Goal: Task Accomplishment & Management: Use online tool/utility

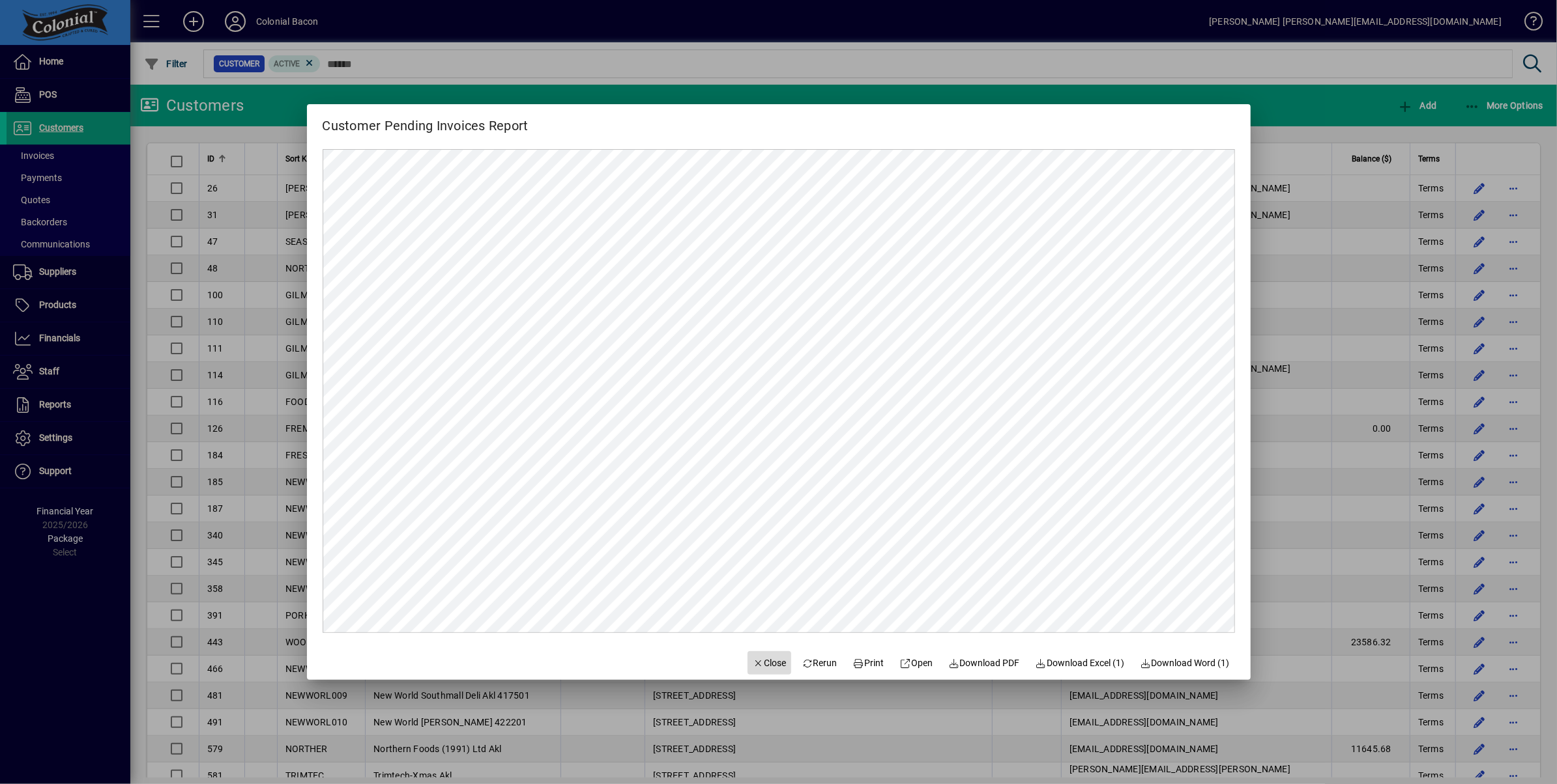
click at [760, 663] on span "Close" at bounding box center [770, 664] width 34 height 14
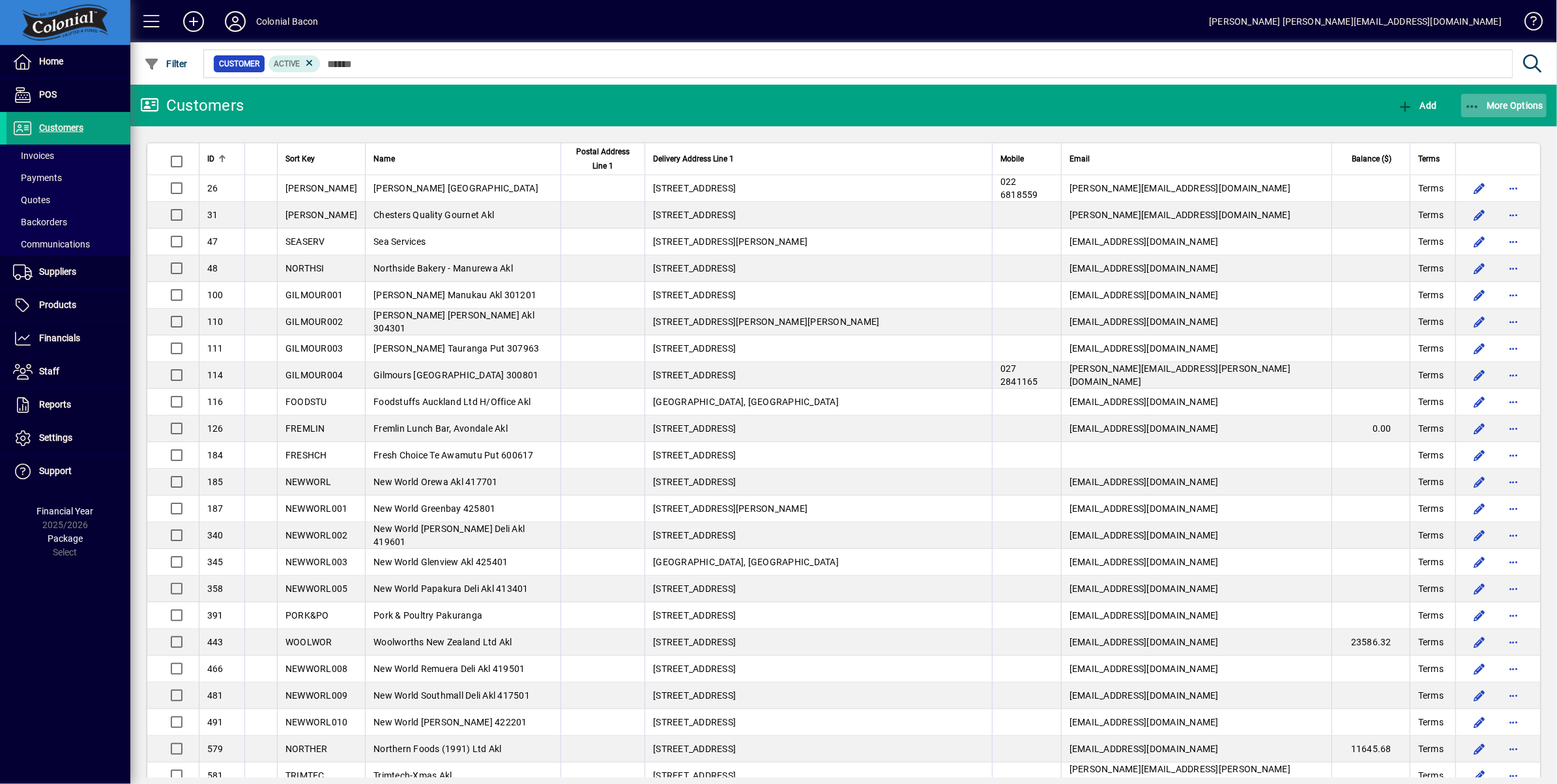
click at [1522, 106] on span "More Options" at bounding box center [1504, 106] width 79 height 11
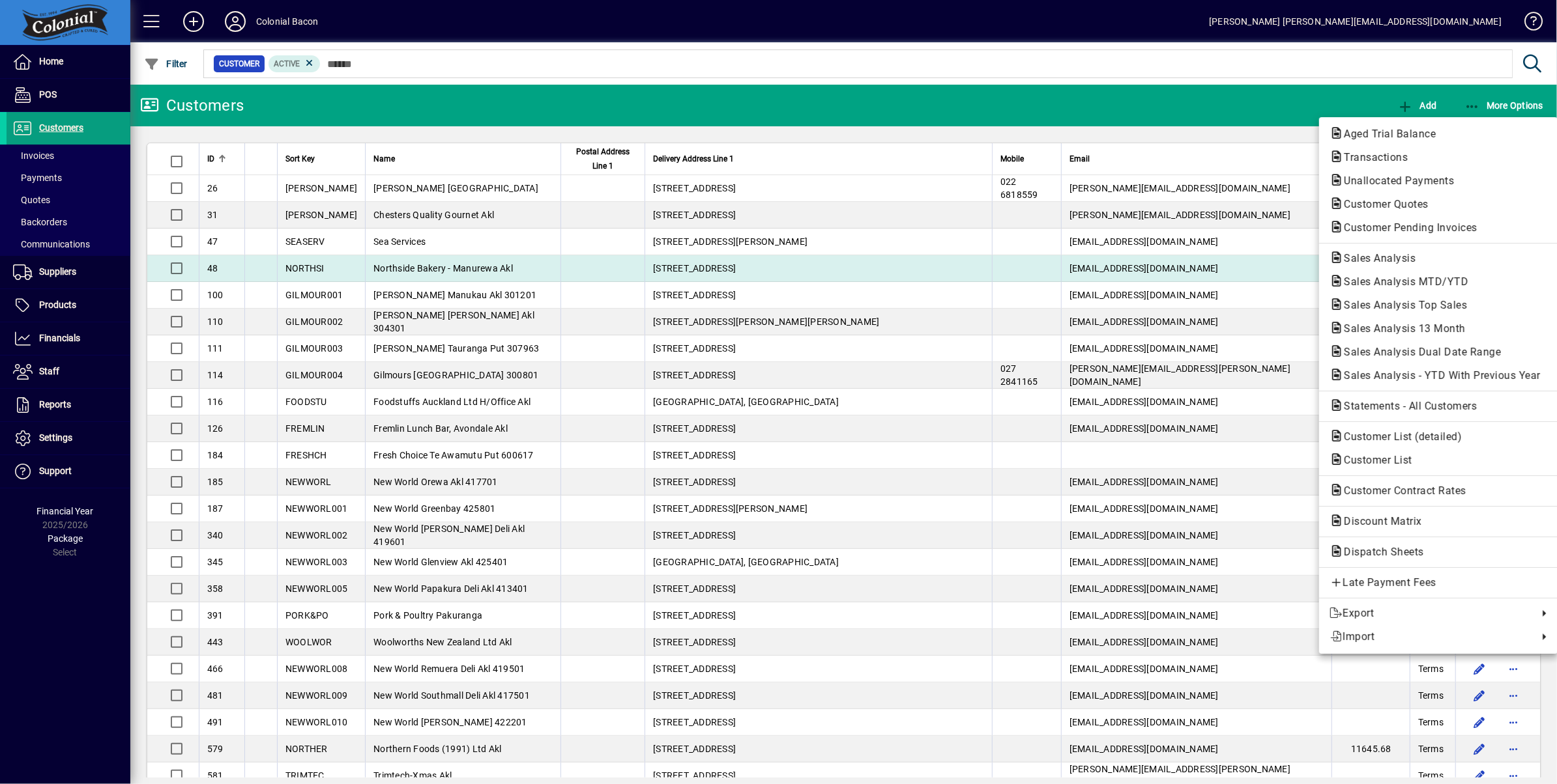
click at [1392, 264] on span "Sales Analysis" at bounding box center [1376, 258] width 93 height 13
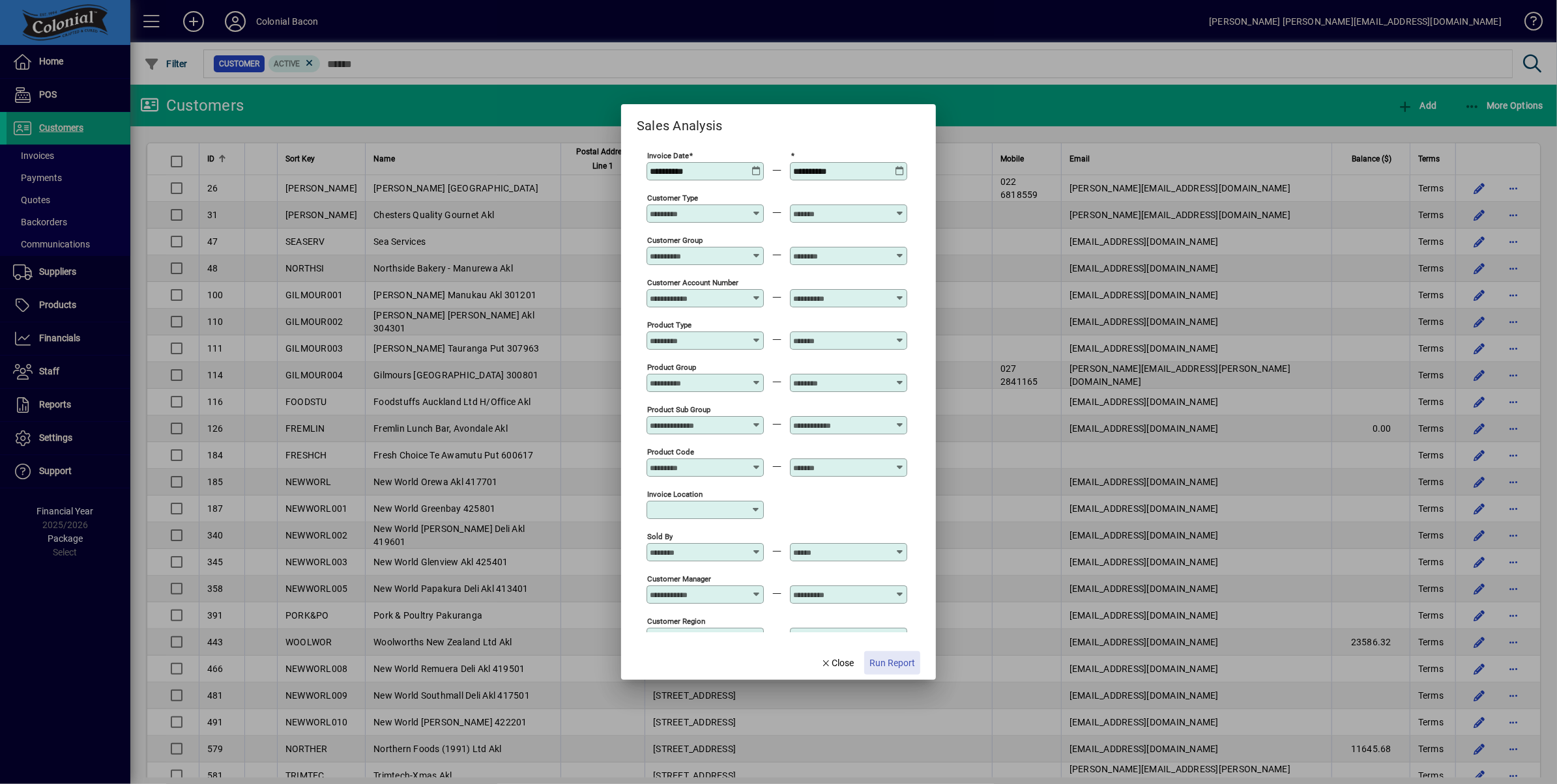
click at [890, 662] on span "Run Report" at bounding box center [892, 664] width 46 height 14
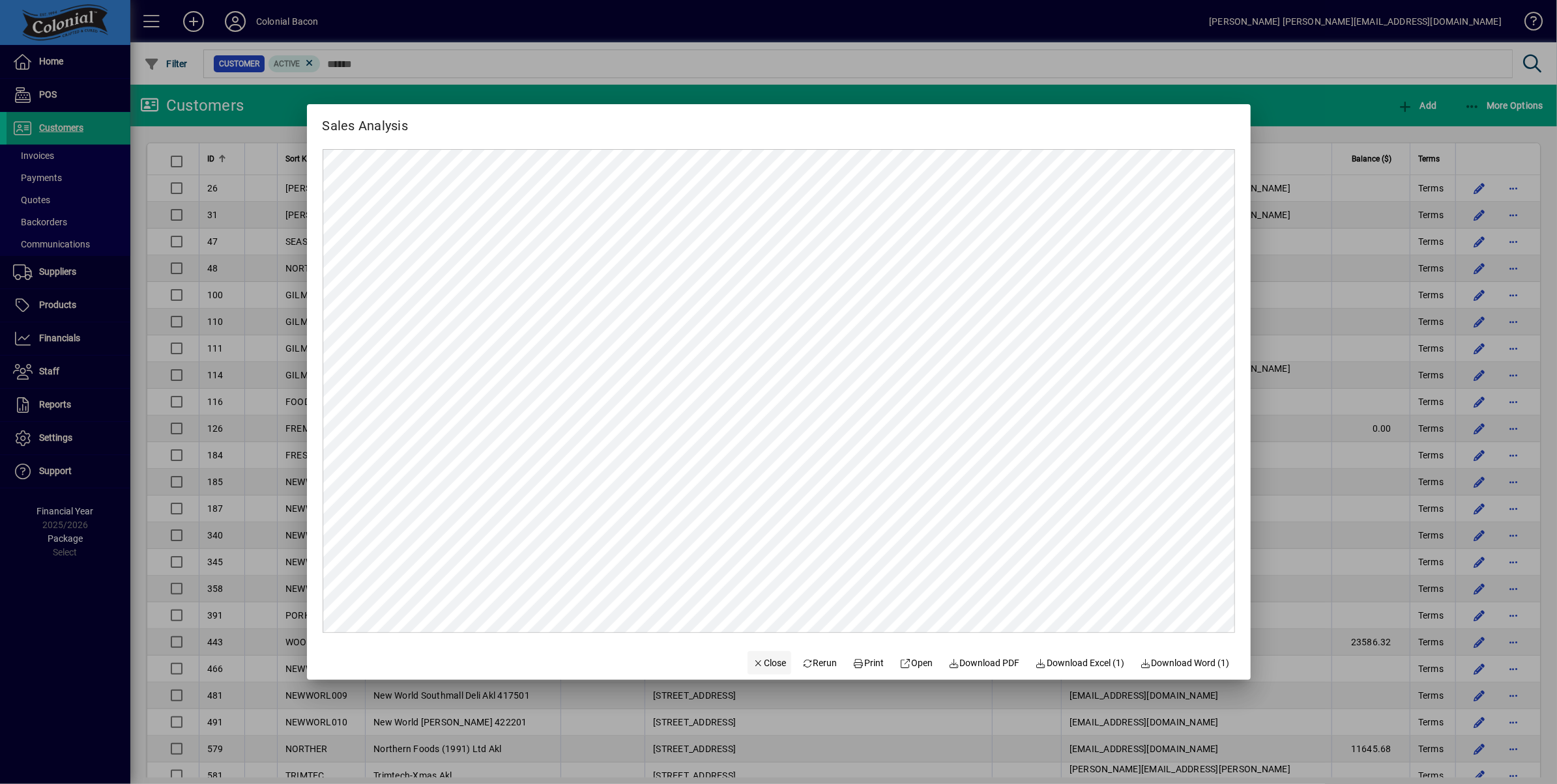
click at [757, 663] on span "Close" at bounding box center [770, 664] width 34 height 14
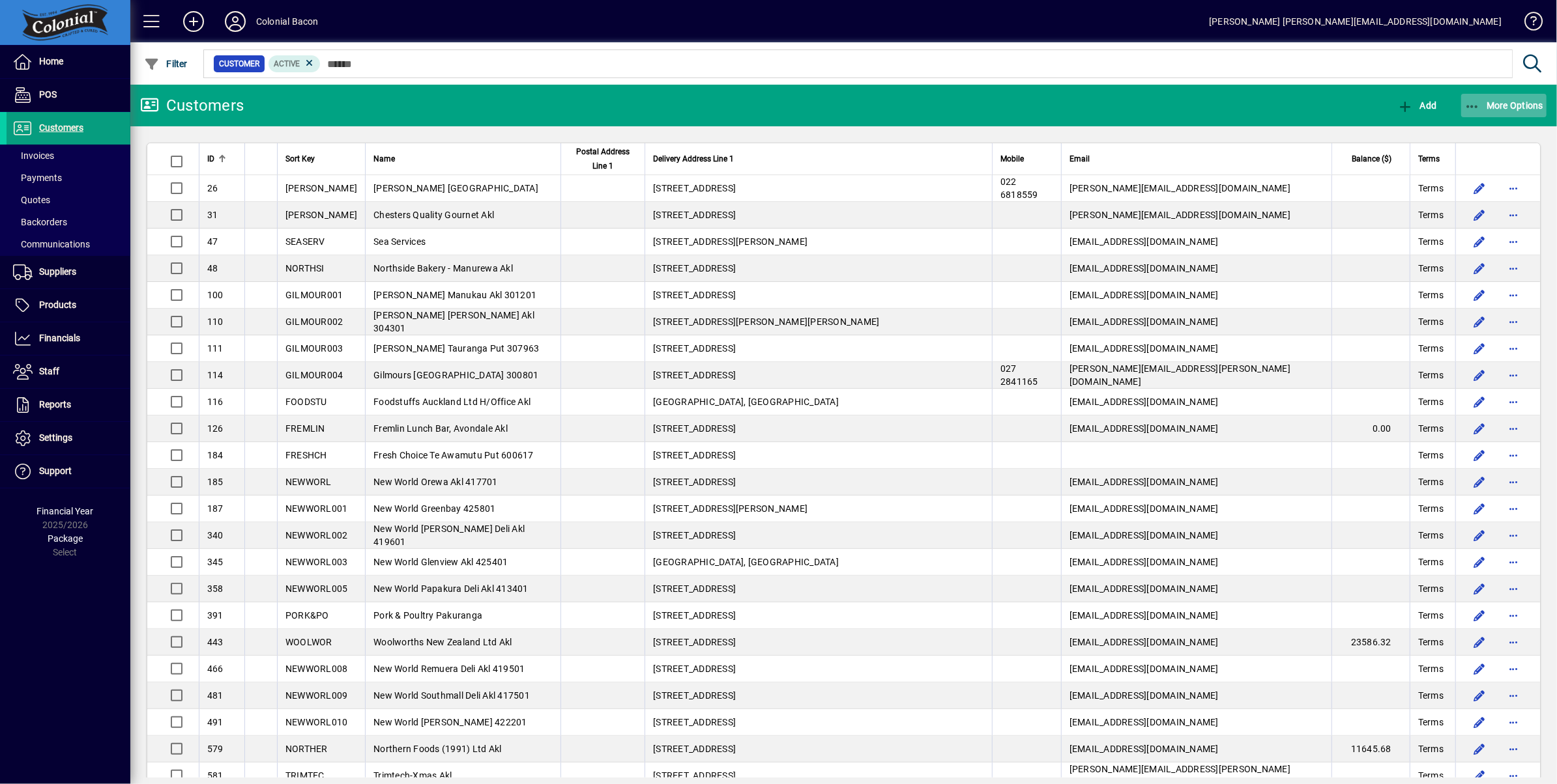
click at [1506, 109] on span "More Options" at bounding box center [1504, 106] width 79 height 11
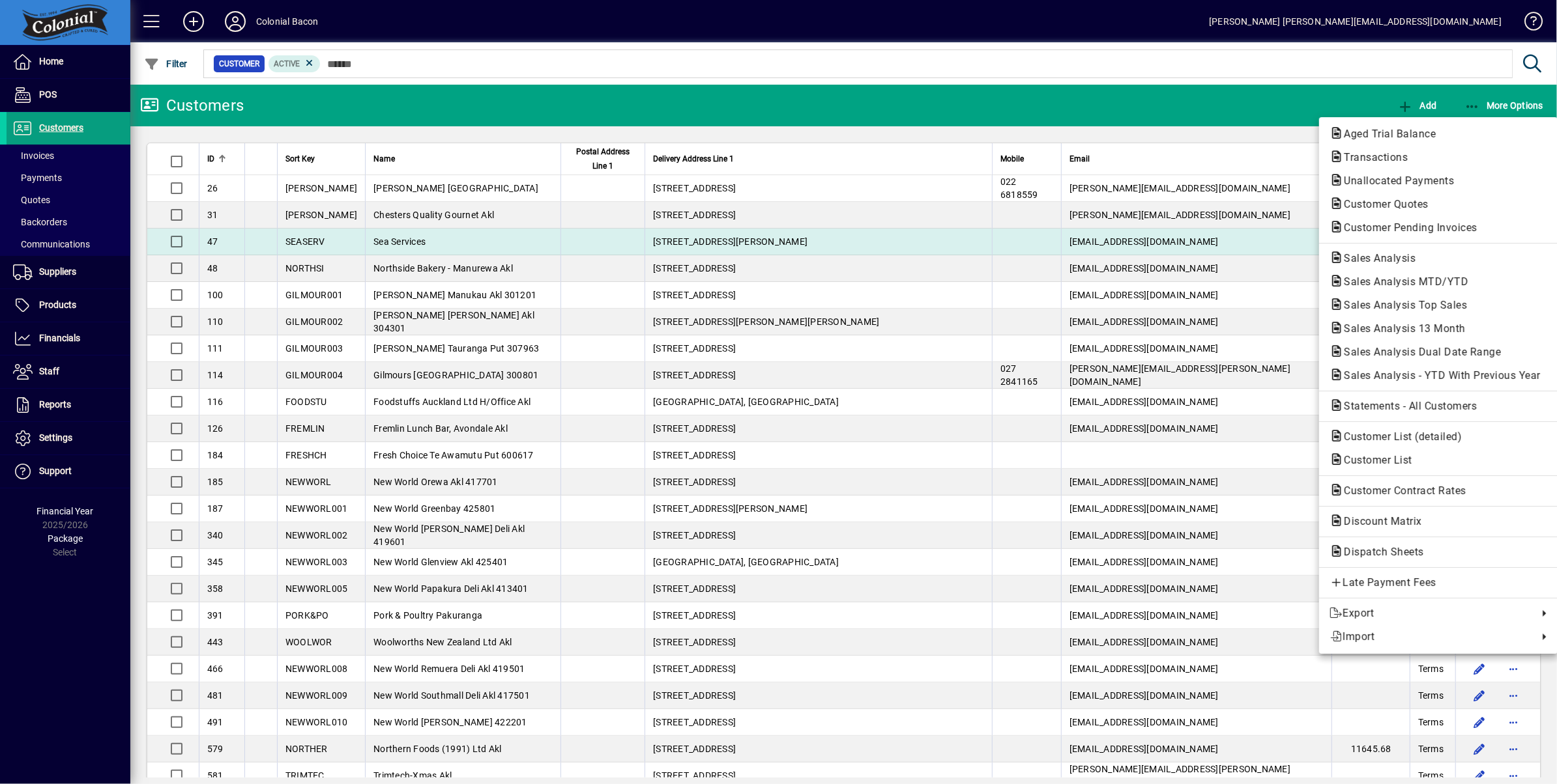
click at [1406, 229] on span "Customer Pending Invoices" at bounding box center [1407, 228] width 155 height 13
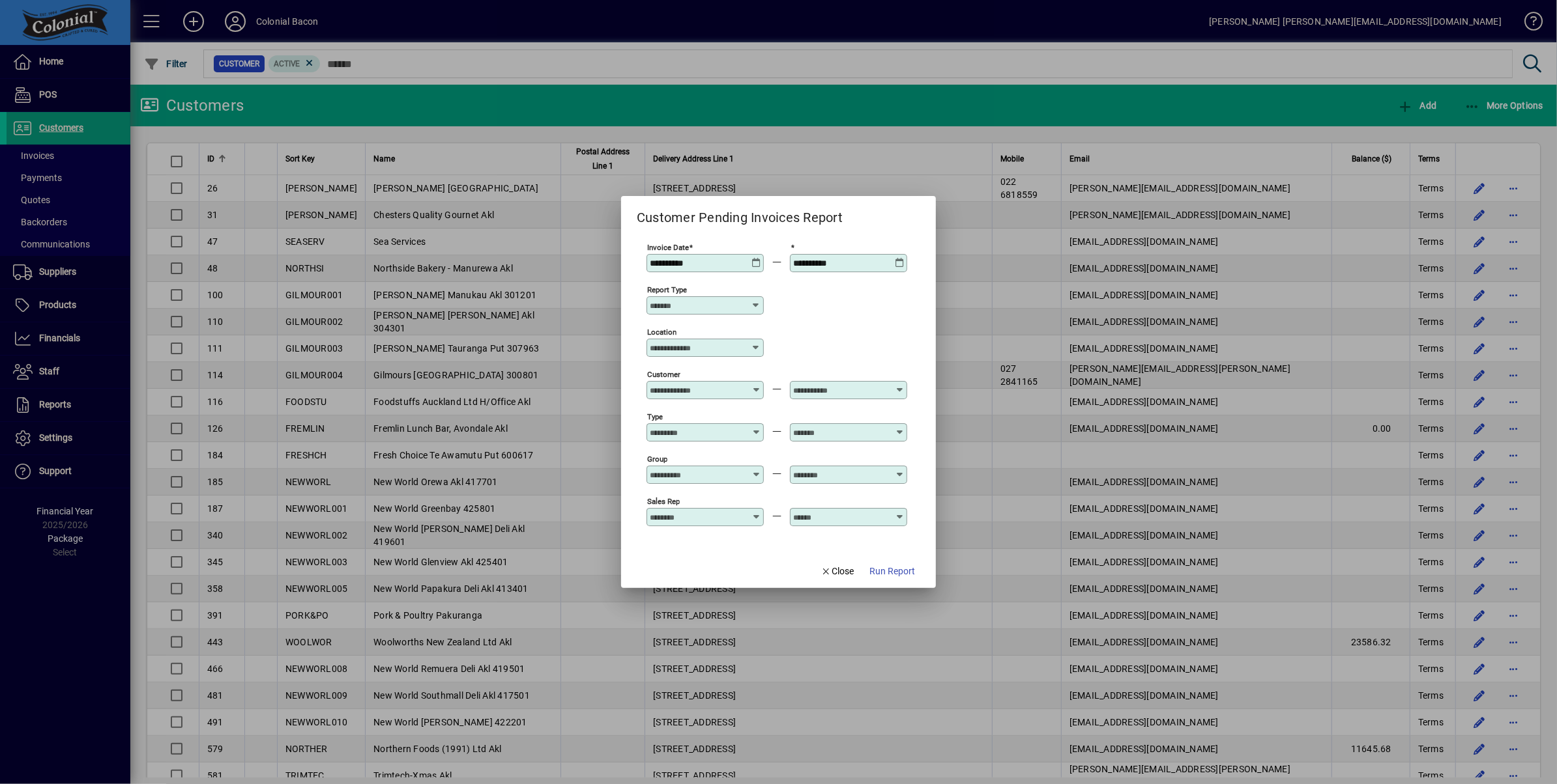
click at [891, 572] on span "Run Report" at bounding box center [892, 572] width 46 height 14
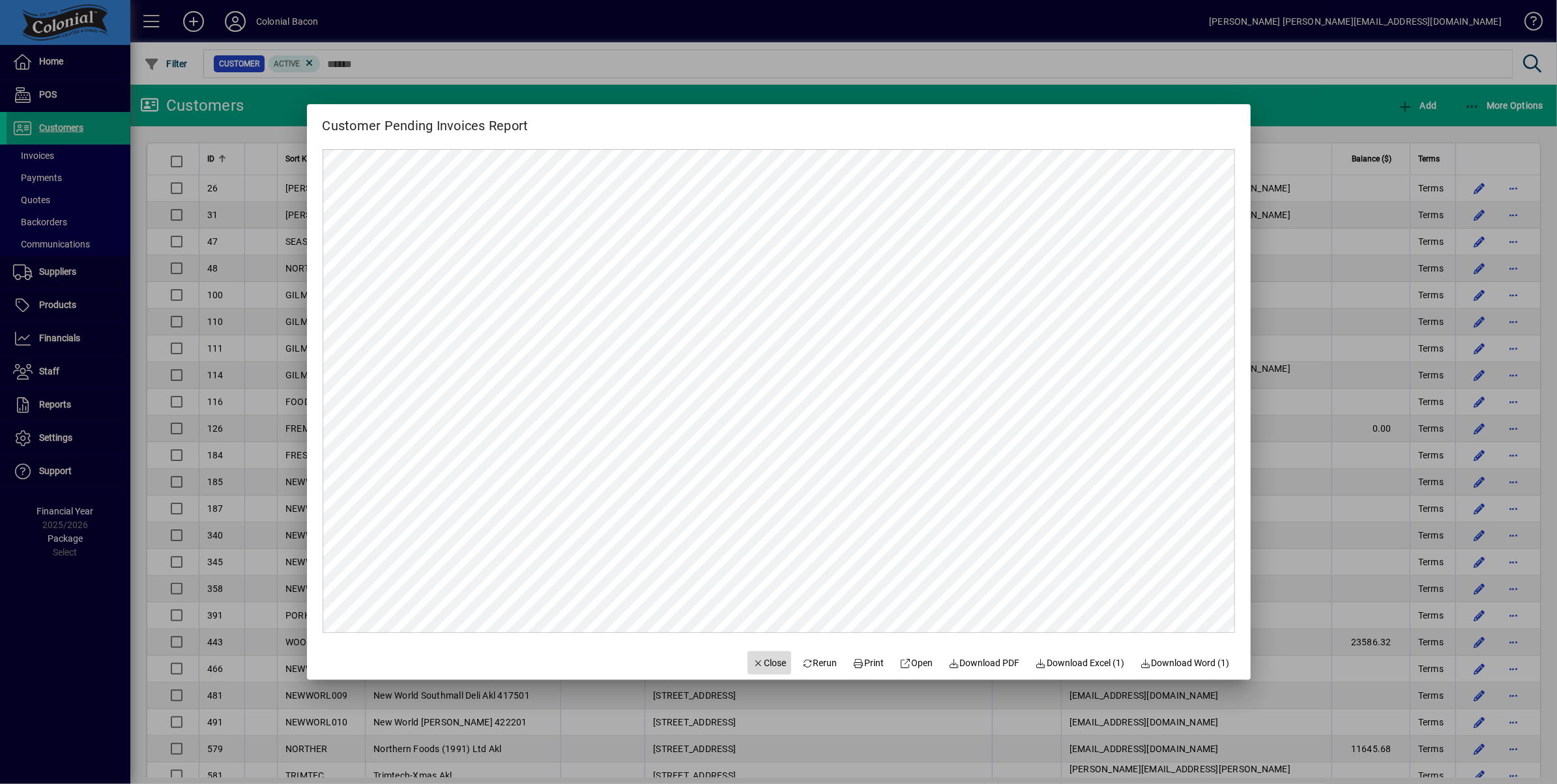
click at [763, 660] on span "Close" at bounding box center [770, 664] width 34 height 14
